Goal: Find specific page/section: Find specific page/section

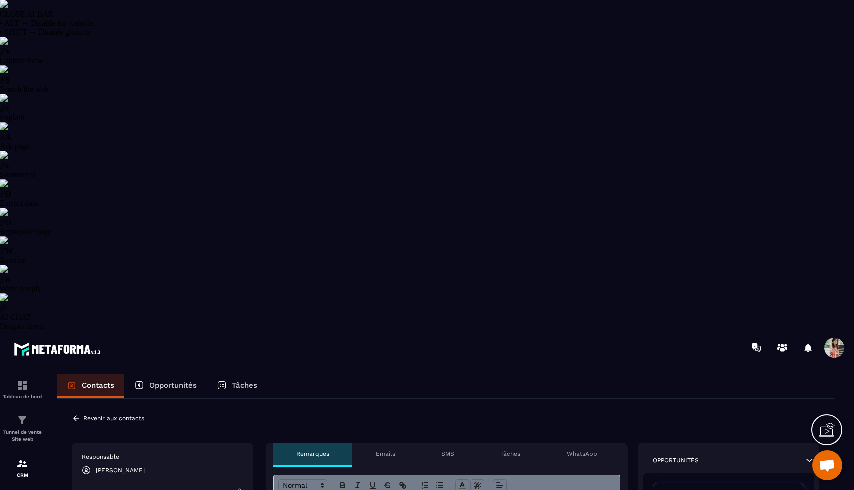
select select "******"
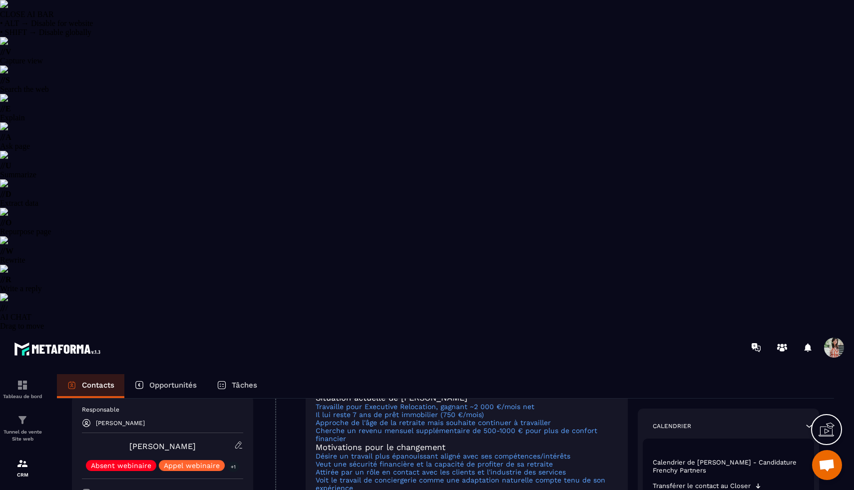
scroll to position [0, 0]
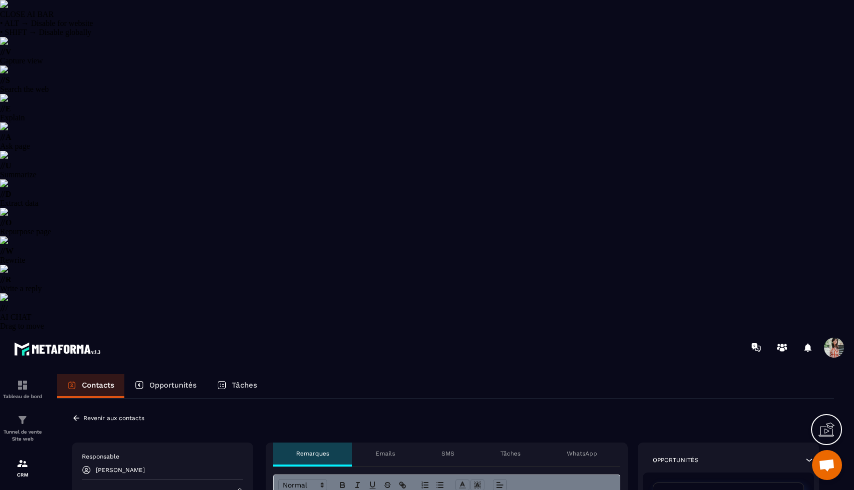
click at [78, 413] on icon at bounding box center [76, 417] width 9 height 9
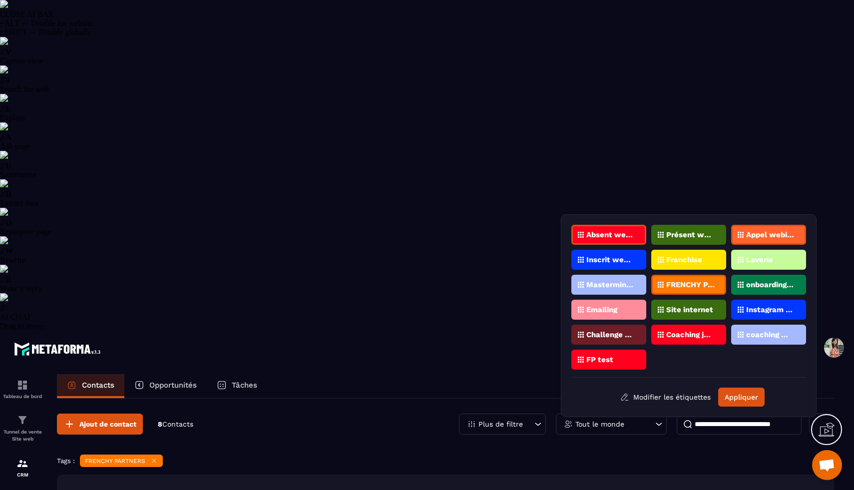
click at [684, 289] on div "FRENCHY PARTNERS" at bounding box center [688, 285] width 75 height 20
click at [737, 399] on button "Appliquer" at bounding box center [741, 396] width 46 height 19
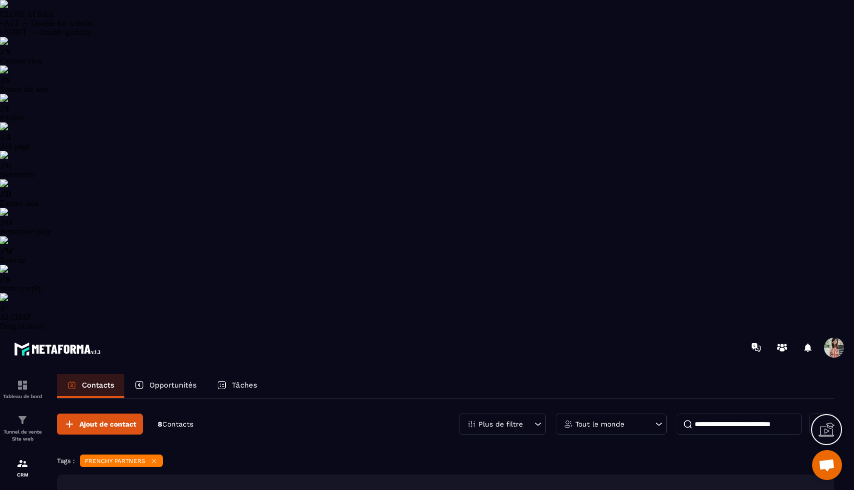
scroll to position [0, 125]
